Goal: Register for event/course

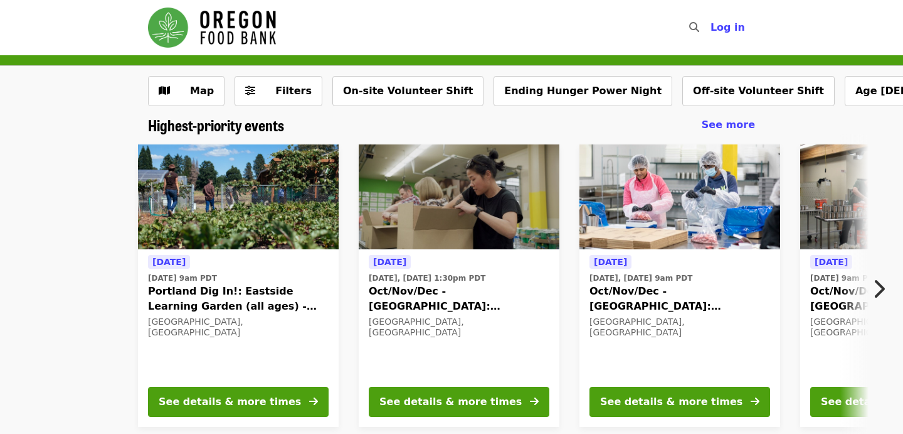
click at [884, 287] on icon "chevron-right icon" at bounding box center [879, 289] width 13 height 24
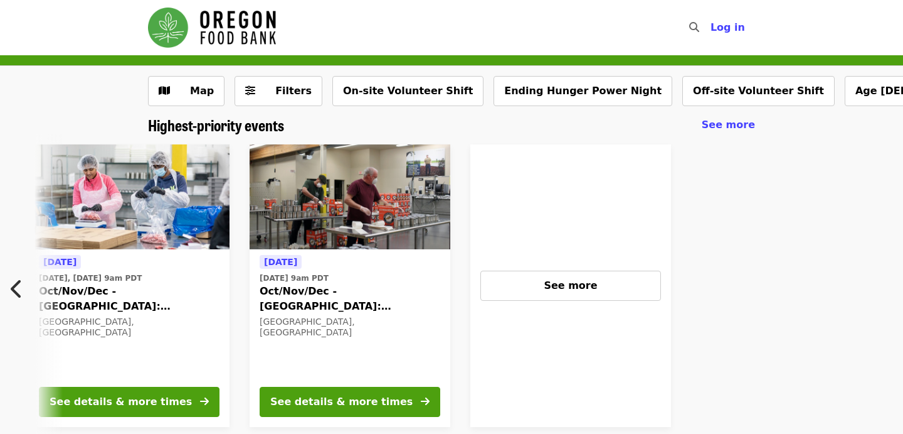
scroll to position [0, 557]
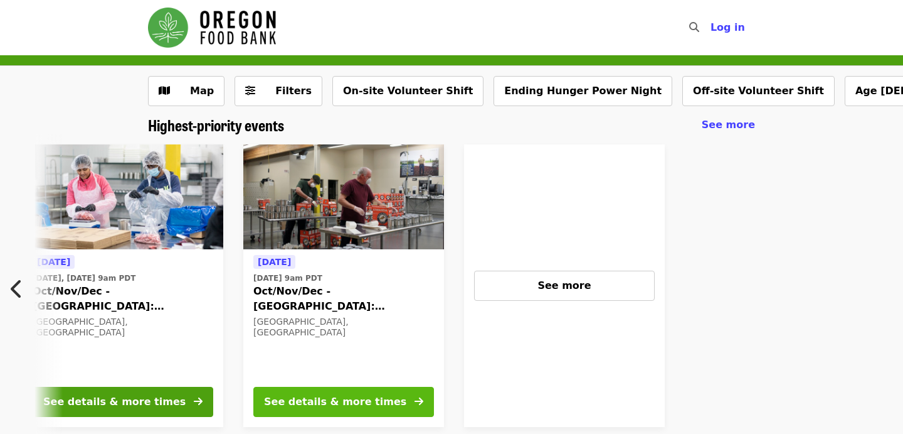
click at [301, 407] on div "See details & more times" at bounding box center [335, 401] width 142 height 15
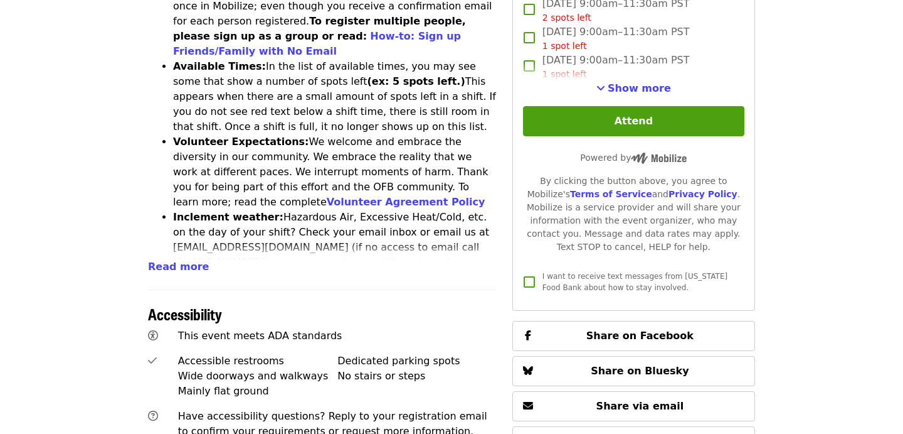
scroll to position [594, 0]
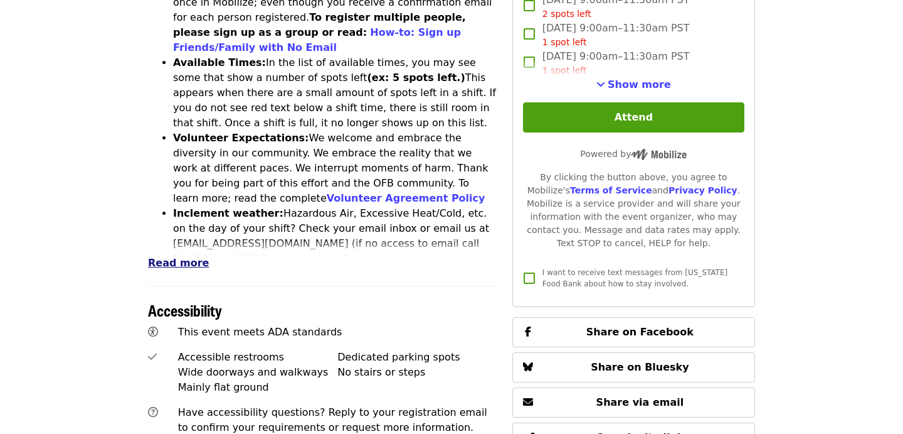
click at [152, 257] on span "Read more" at bounding box center [178, 263] width 61 height 12
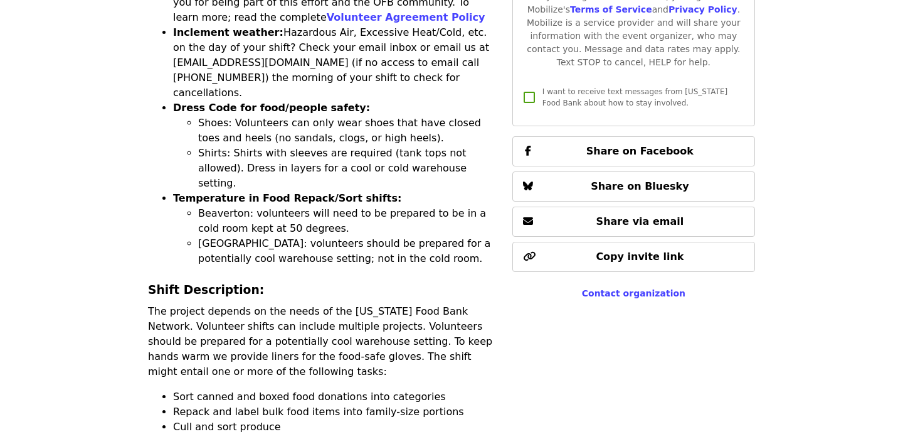
scroll to position [0, 0]
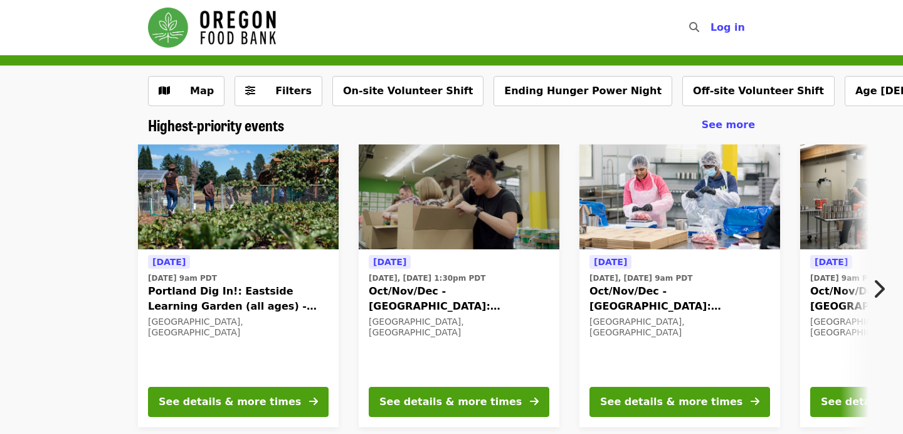
click at [882, 287] on icon "chevron-right icon" at bounding box center [879, 289] width 13 height 24
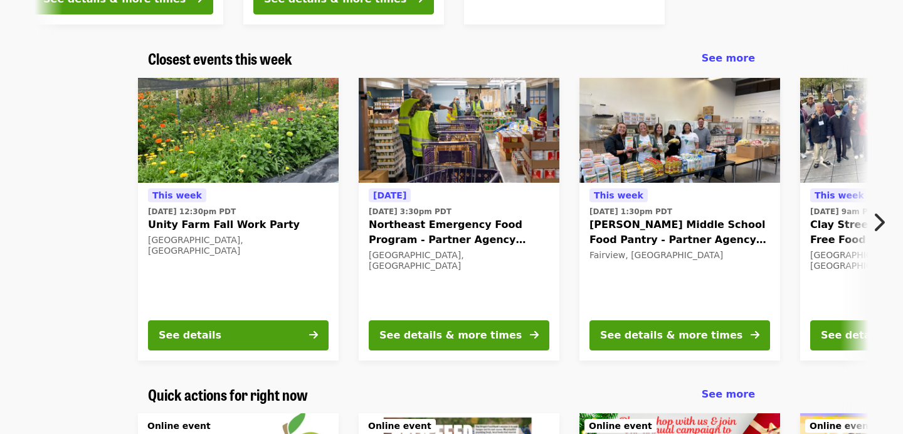
scroll to position [403, 0]
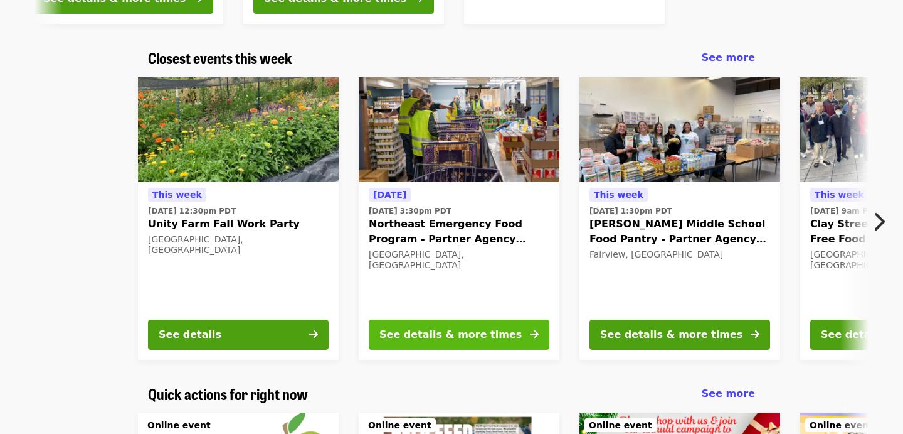
click at [424, 336] on div "See details & more times" at bounding box center [451, 334] width 142 height 15
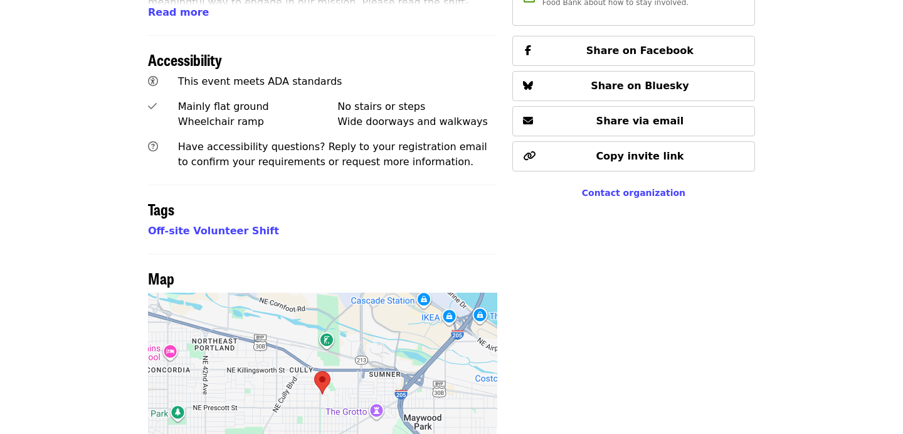
scroll to position [517, 0]
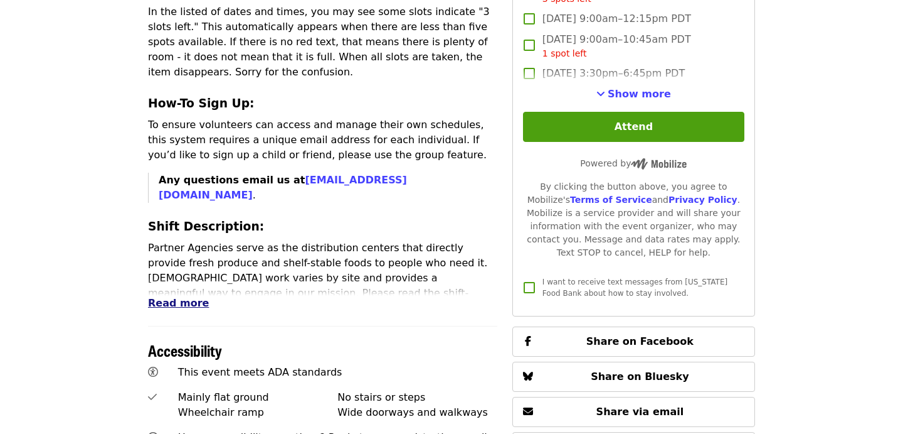
click at [155, 297] on span "Read more" at bounding box center [178, 303] width 61 height 12
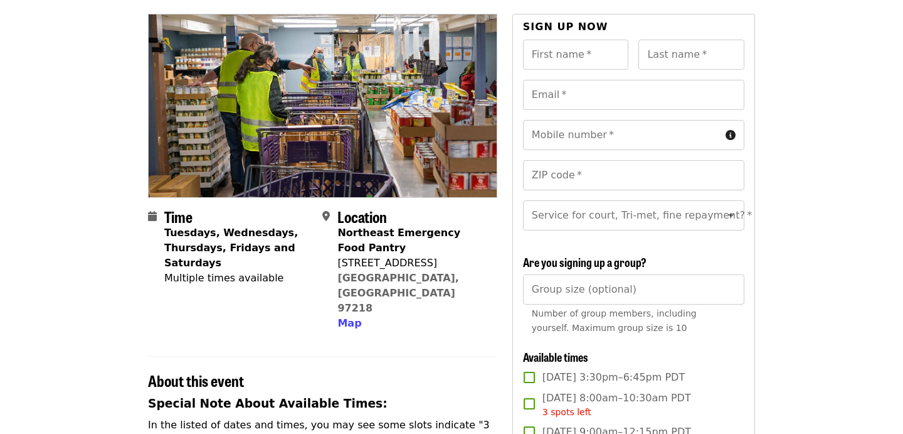
scroll to position [0, 0]
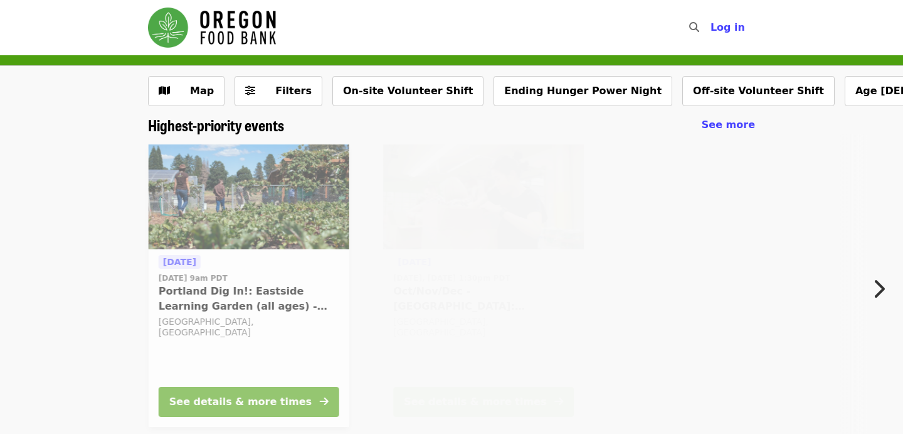
scroll to position [403, 0]
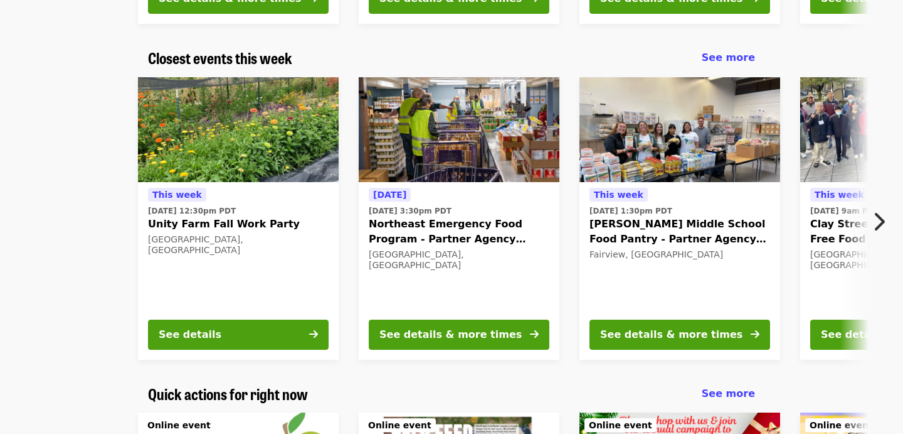
click at [873, 221] on icon "chevron-right icon" at bounding box center [879, 222] width 13 height 24
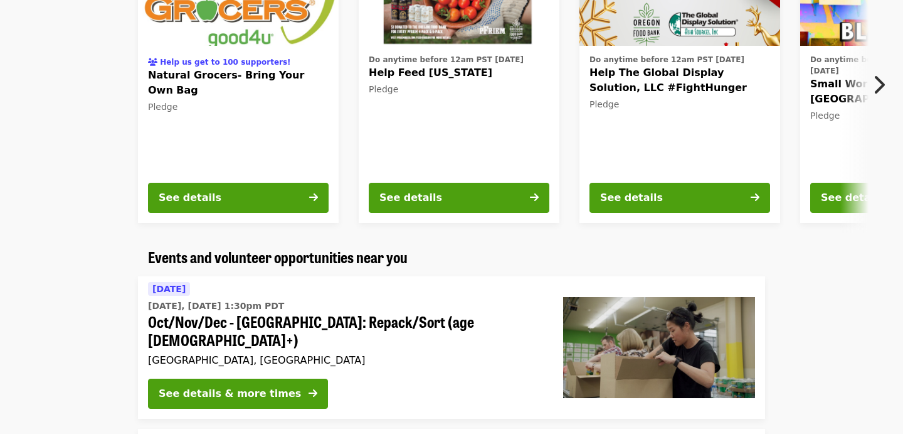
scroll to position [0, 0]
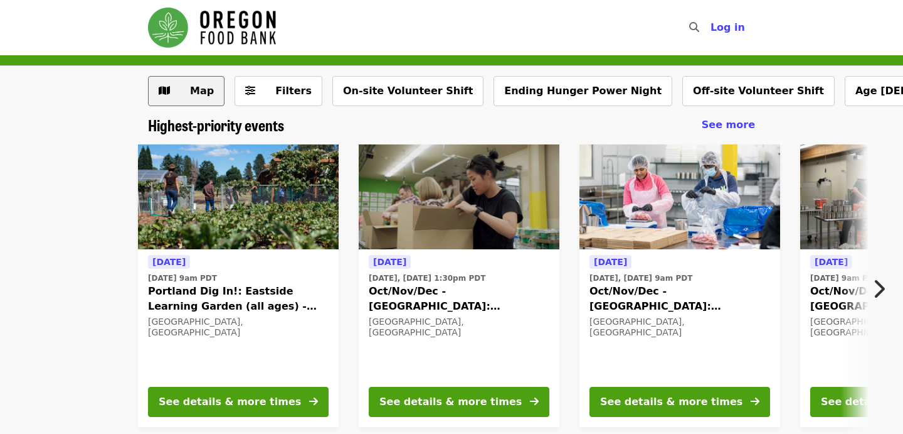
click at [215, 94] on button "Map" at bounding box center [186, 91] width 77 height 30
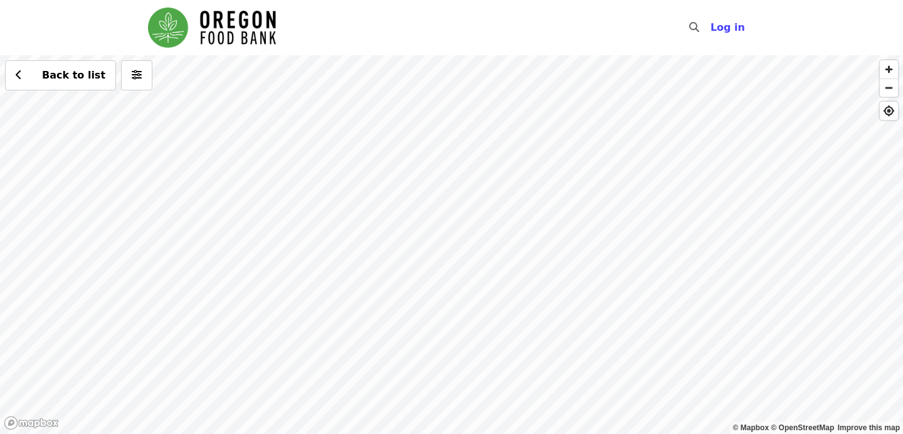
click at [407, 228] on div "Back to list" at bounding box center [451, 244] width 903 height 378
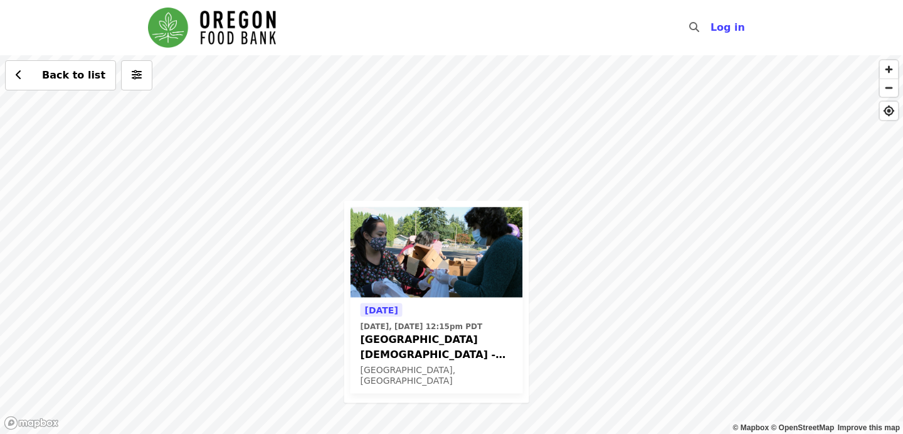
click at [408, 161] on div "[DATE] [DATE], [DATE] 12:15pm PDT [DEMOGRAPHIC_DATA] - Free Food Market (16+) […" at bounding box center [451, 244] width 903 height 378
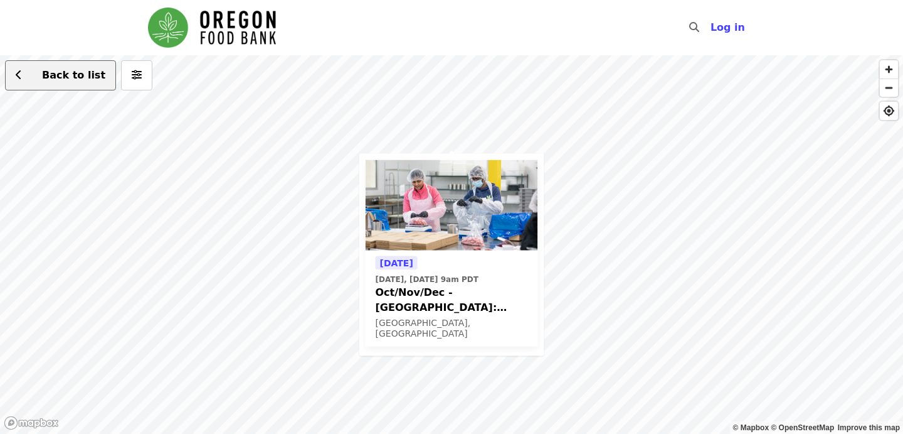
click at [26, 70] on button "Back to list" at bounding box center [60, 75] width 111 height 30
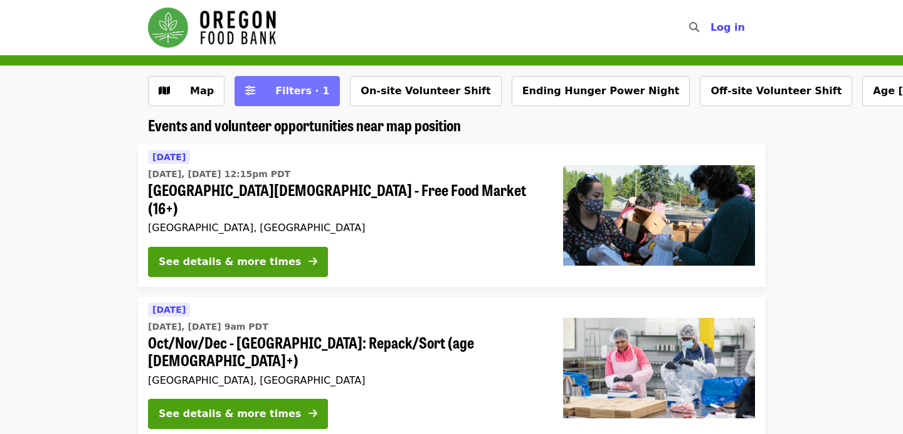
click at [276, 85] on span "Filters · 1" at bounding box center [302, 91] width 54 height 12
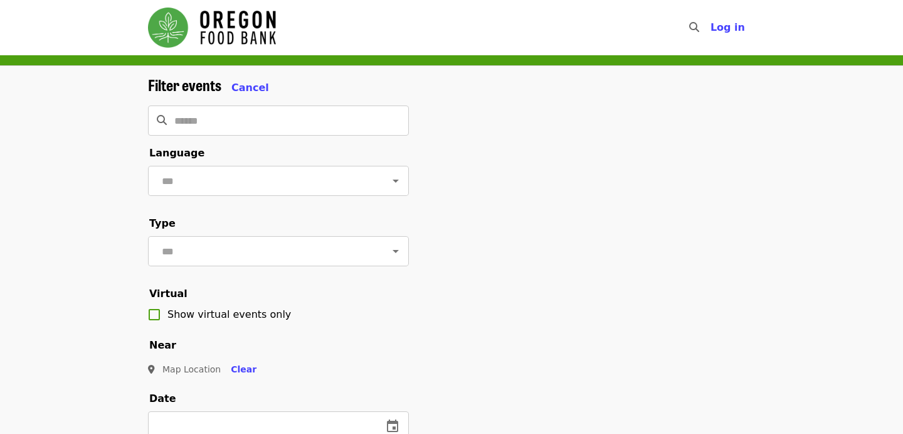
click at [189, 52] on nav "Skip to content ​ Log in" at bounding box center [451, 27] width 627 height 55
click at [204, 18] on img "Main navigation" at bounding box center [212, 28] width 128 height 40
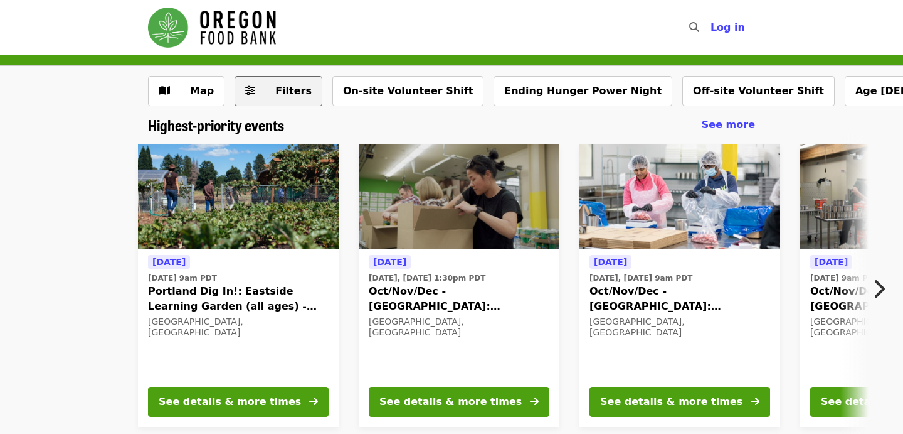
click at [297, 87] on span "Filters" at bounding box center [293, 91] width 36 height 12
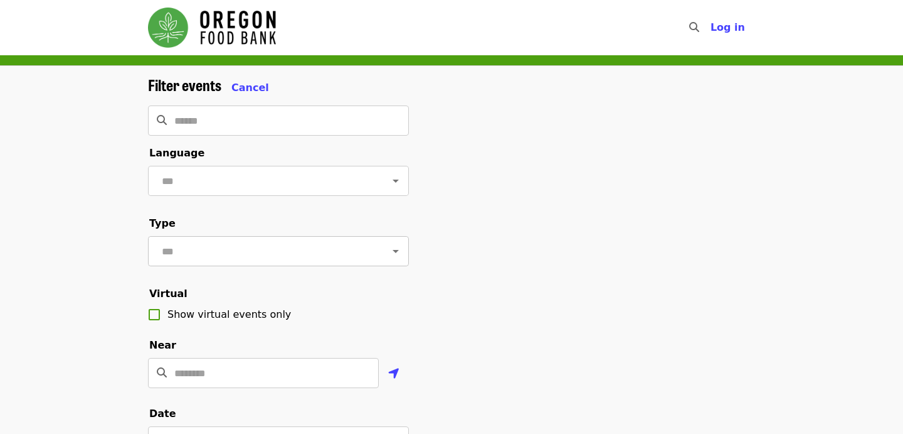
click at [212, 253] on input "text" at bounding box center [263, 251] width 210 height 24
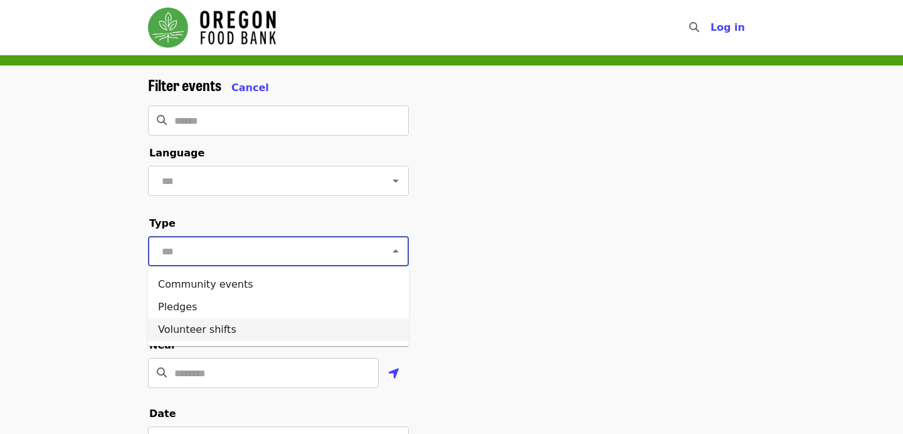
click at [181, 339] on li "Volunteer shifts" at bounding box center [278, 329] width 261 height 23
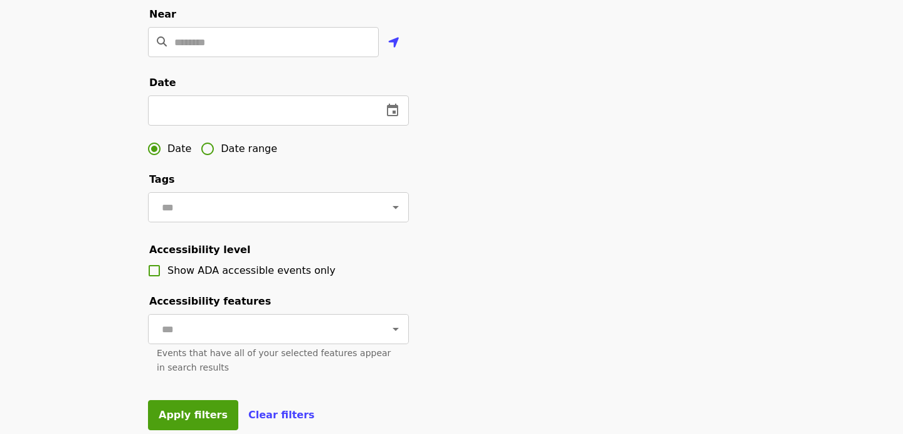
scroll to position [403, 0]
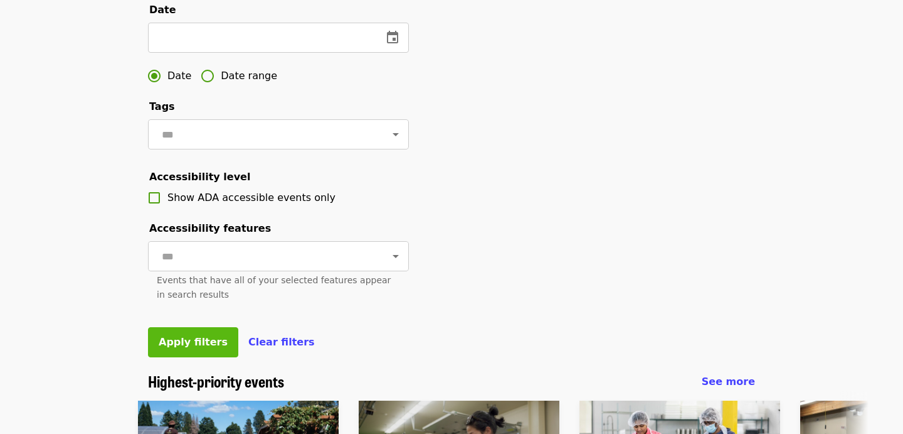
click at [188, 346] on span "Apply filters" at bounding box center [193, 342] width 69 height 12
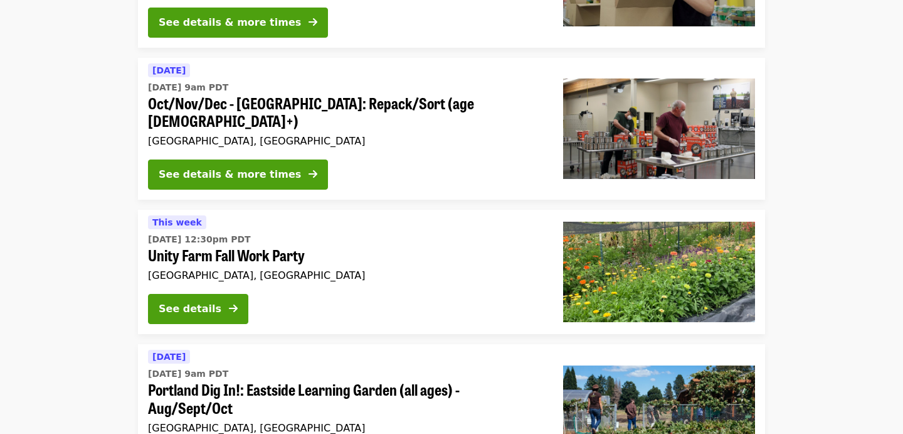
scroll to position [240, 0]
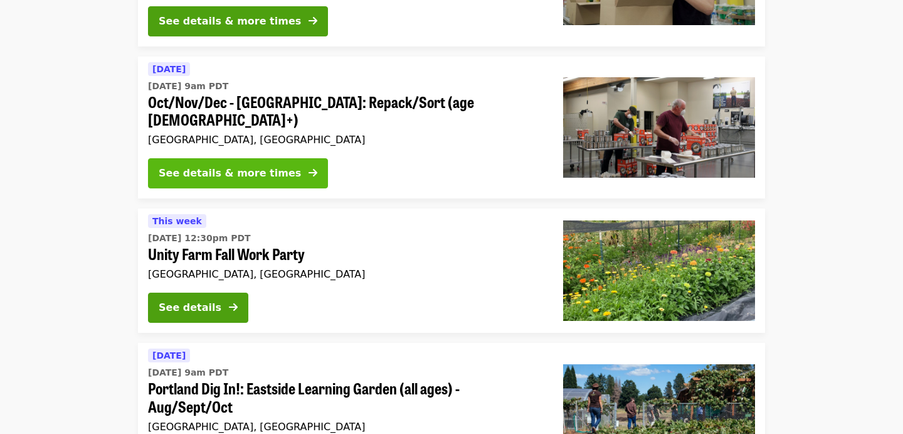
click at [184, 166] on div "See details & more times" at bounding box center [230, 173] width 142 height 15
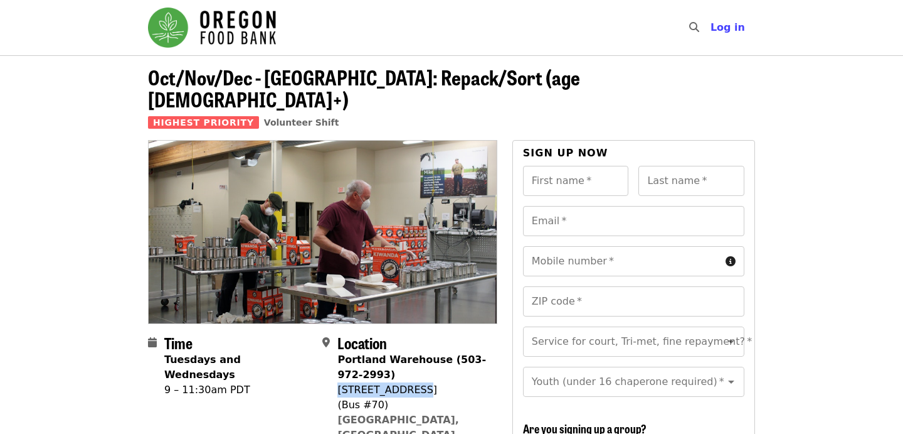
drag, startPoint x: 425, startPoint y: 372, endPoint x: 341, endPoint y: 369, distance: 84.8
click at [340, 382] on div "[STREET_ADDRESS]" at bounding box center [412, 389] width 149 height 15
